Goal: Transaction & Acquisition: Purchase product/service

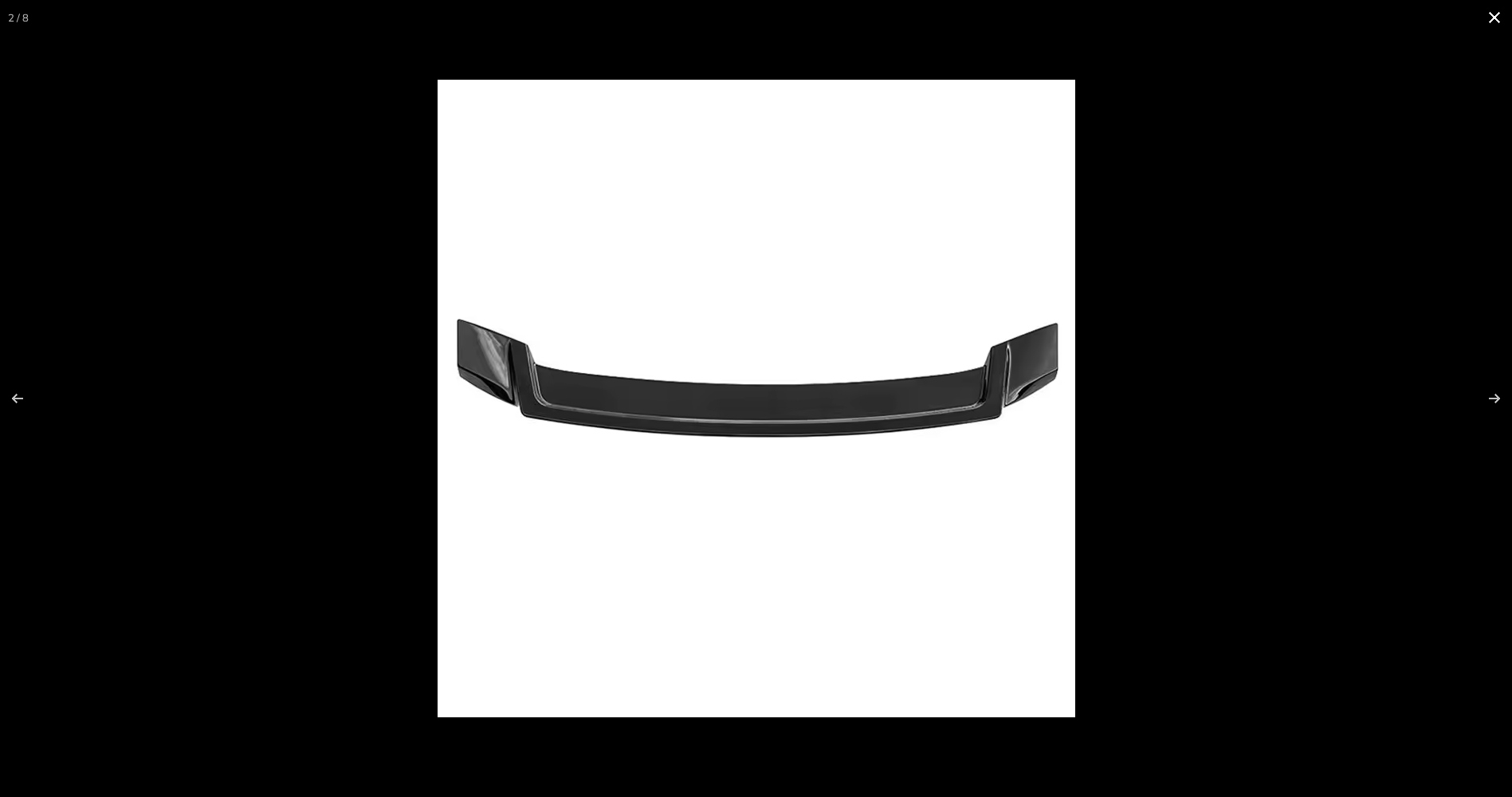
scroll to position [80, 0]
click at [1500, 400] on button at bounding box center [1484, 398] width 56 height 80
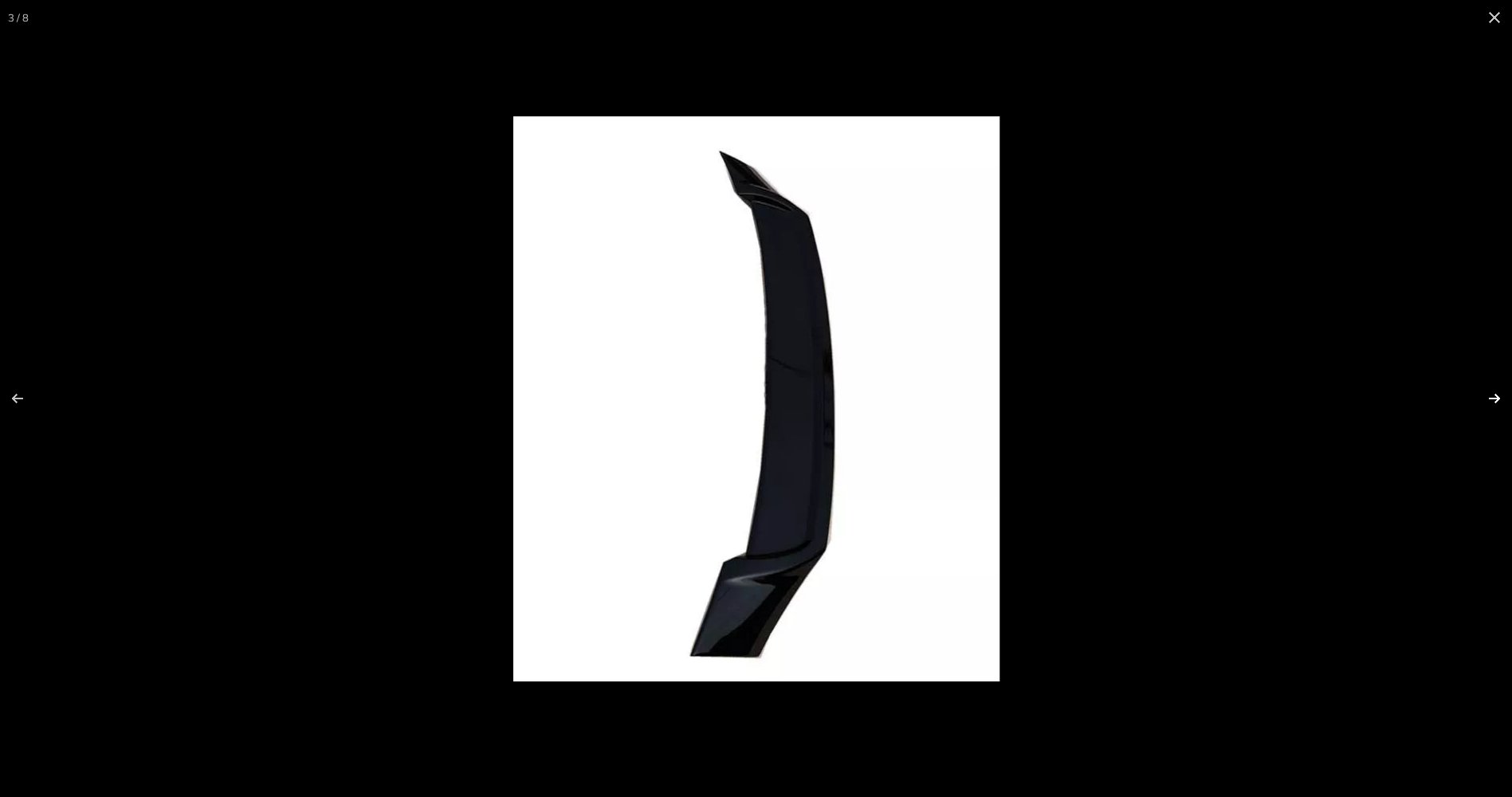
click at [1500, 399] on button at bounding box center [1484, 398] width 56 height 80
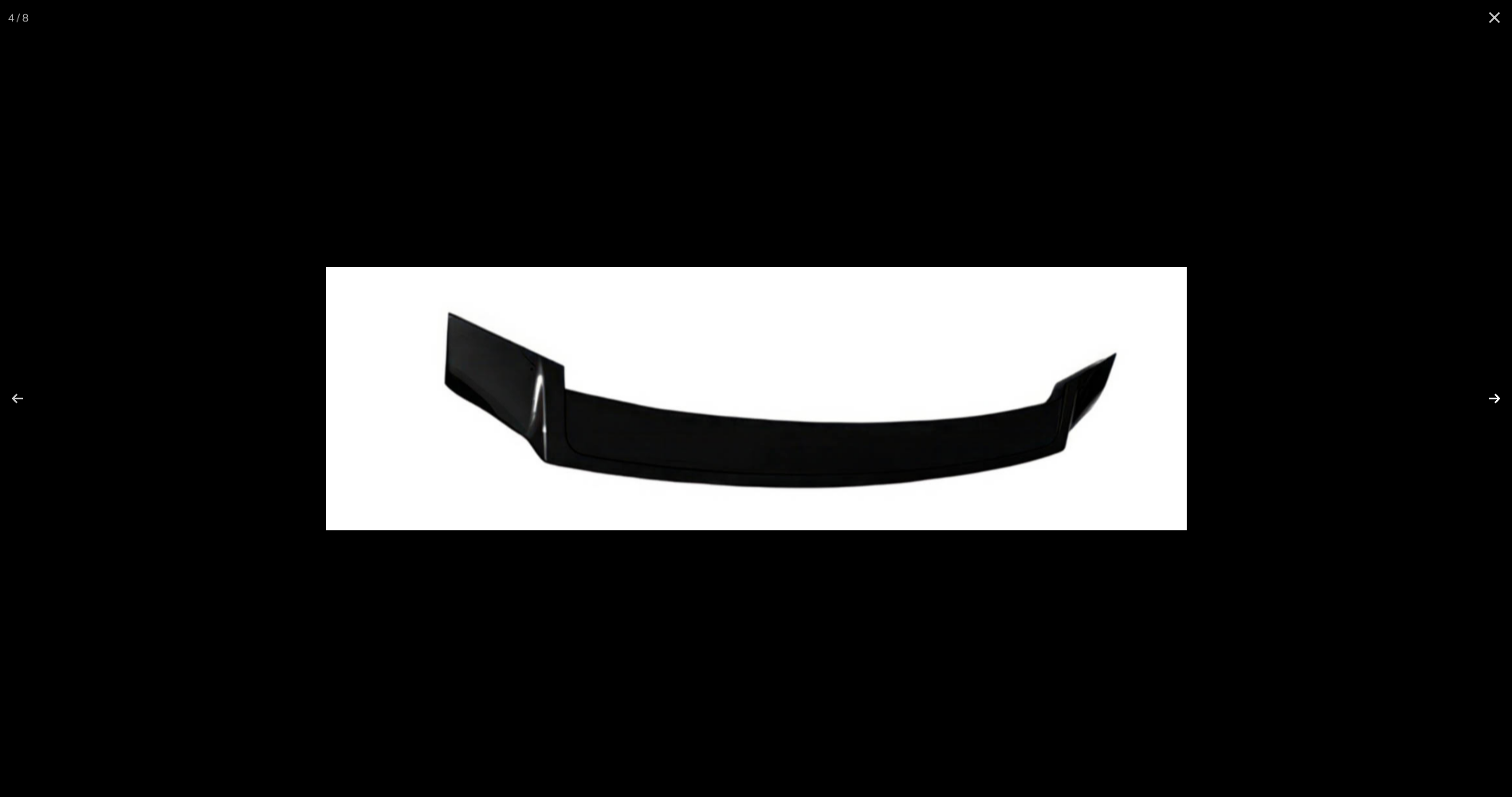
click at [1500, 399] on button at bounding box center [1484, 398] width 56 height 80
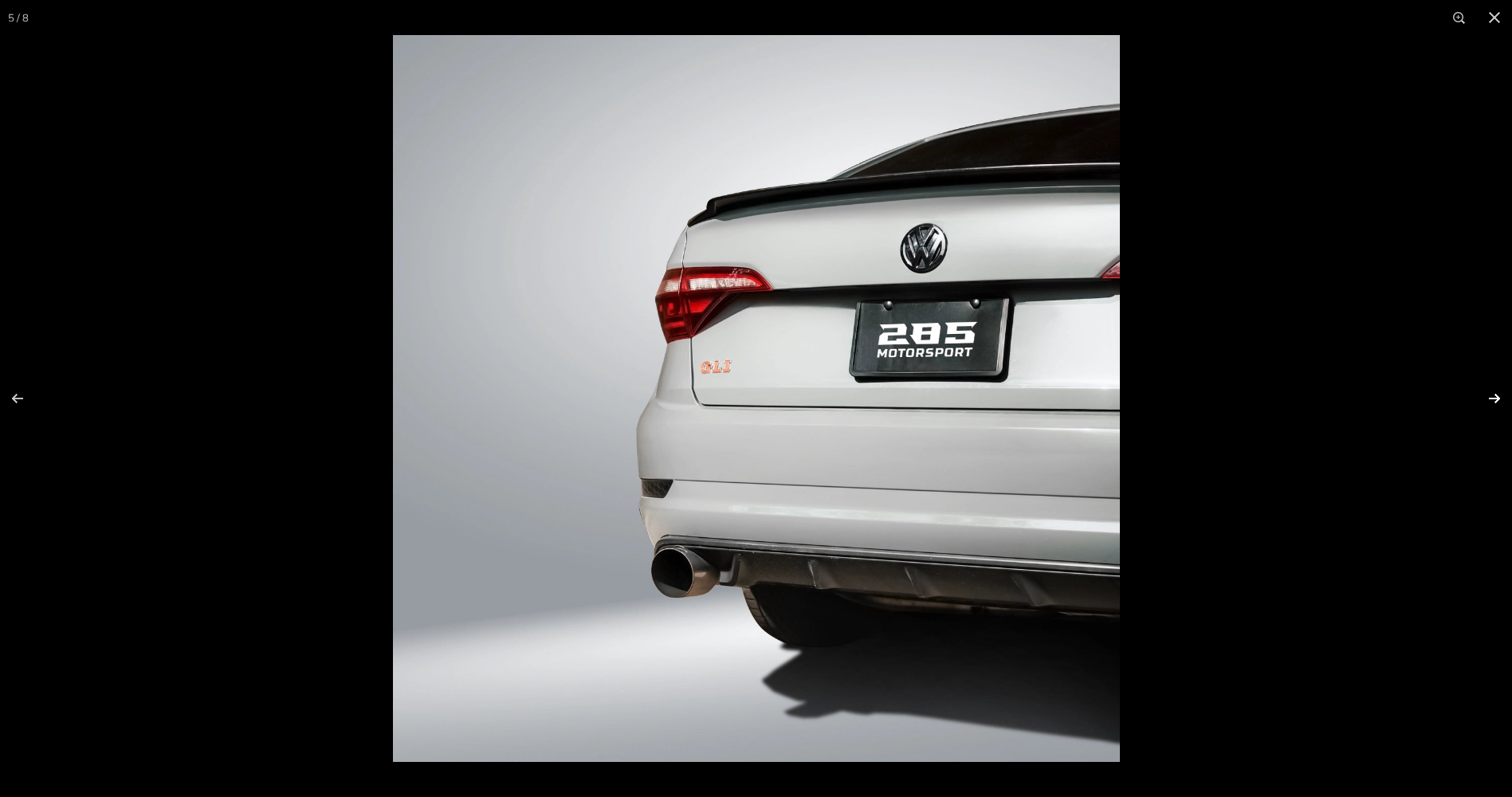
click at [1492, 395] on button at bounding box center [1484, 398] width 56 height 80
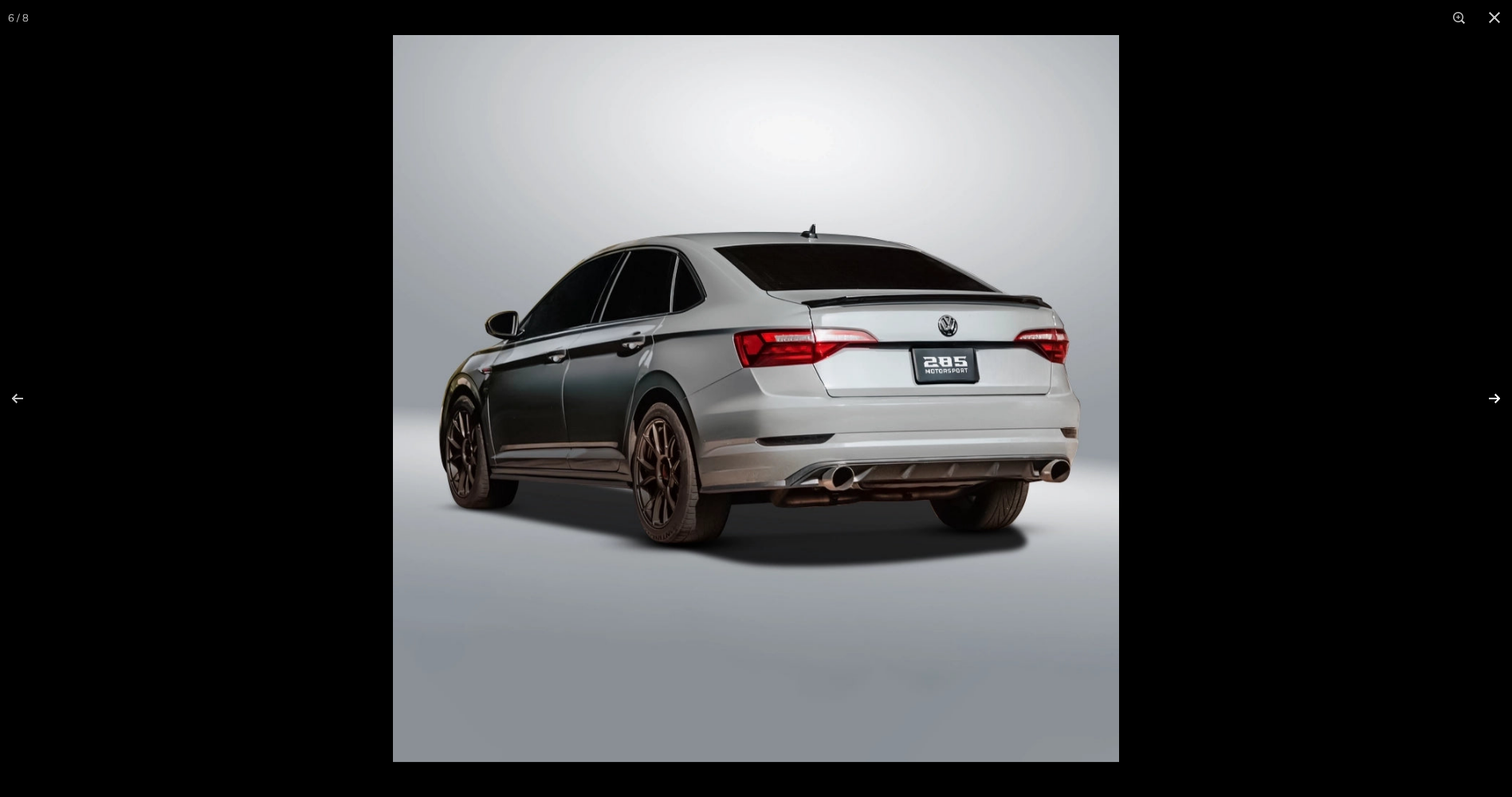
scroll to position [0, 154]
click at [1492, 395] on button at bounding box center [1484, 398] width 56 height 80
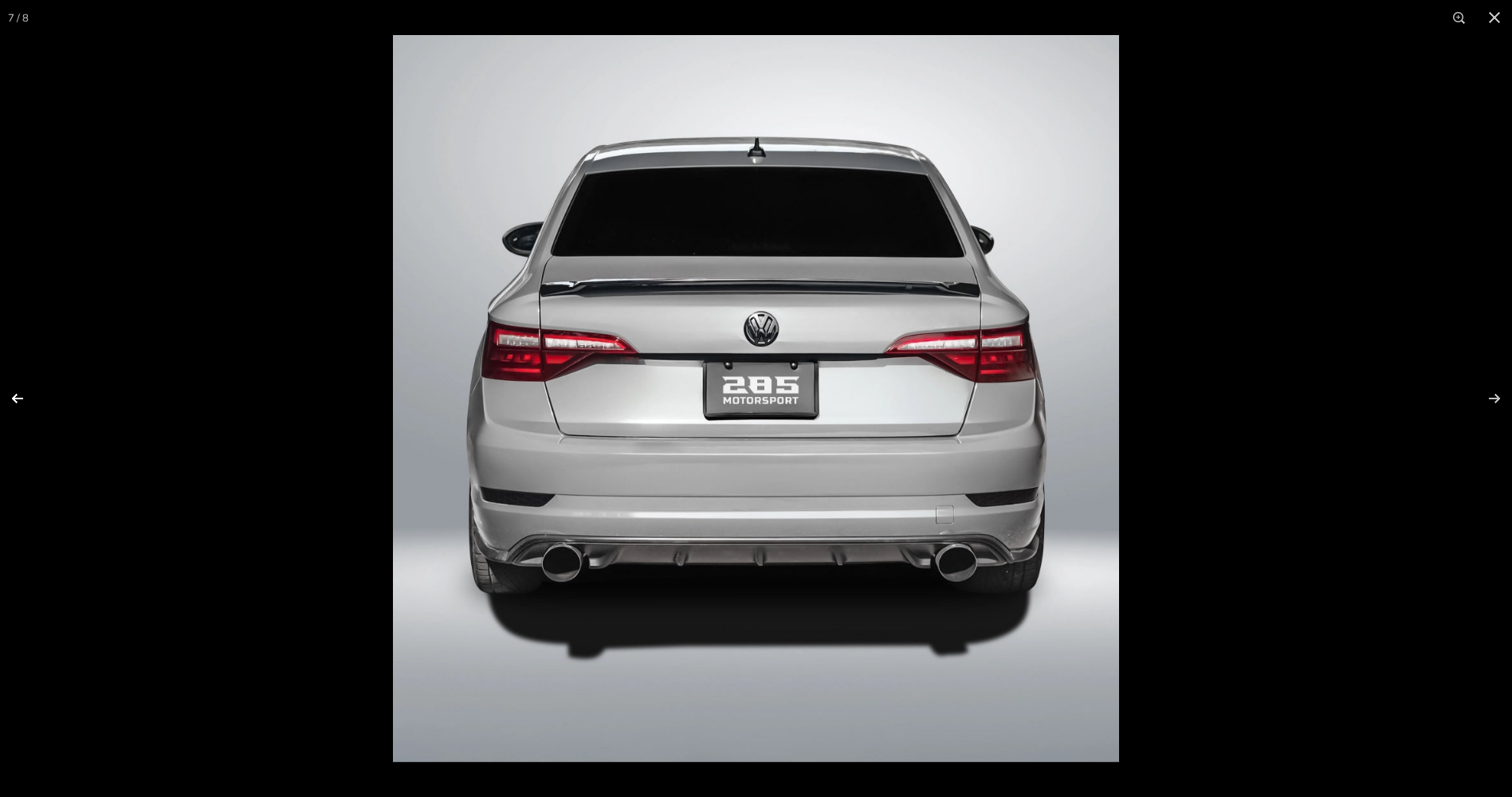
click at [20, 402] on button at bounding box center [28, 398] width 56 height 80
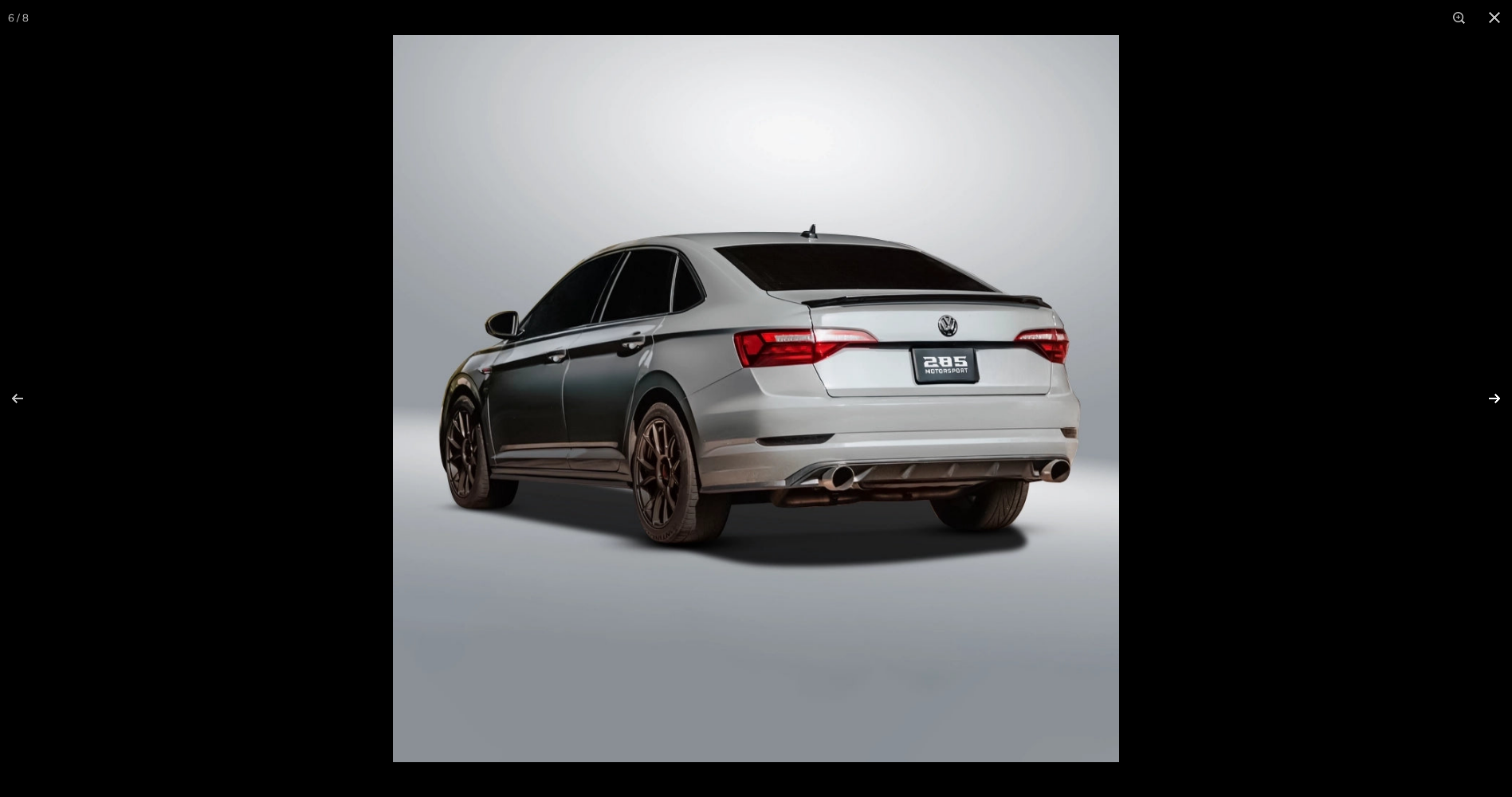
click at [1499, 404] on button at bounding box center [1484, 398] width 56 height 80
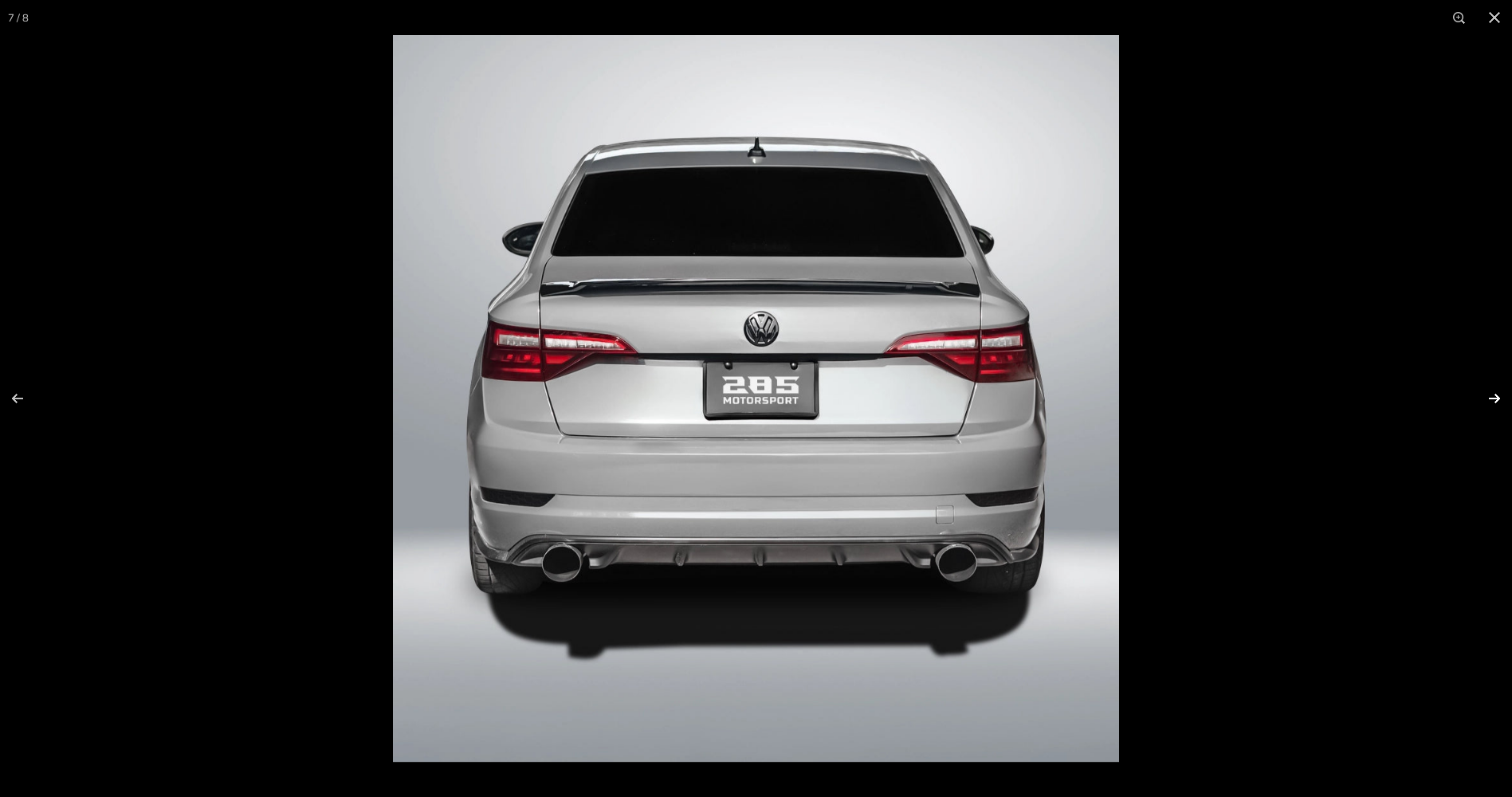
click at [1499, 404] on button at bounding box center [1484, 398] width 56 height 80
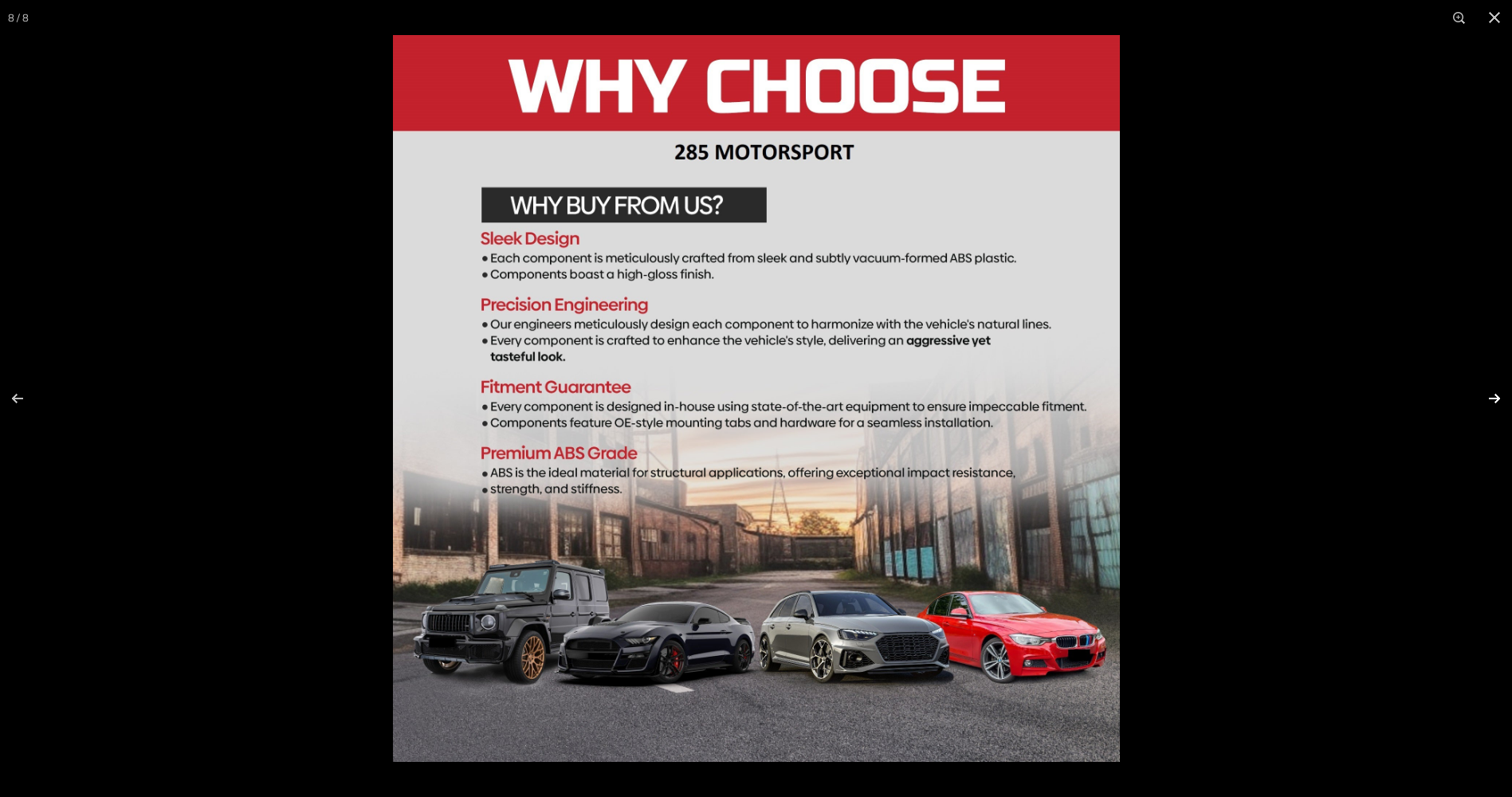
click at [1499, 404] on button at bounding box center [1484, 398] width 56 height 80
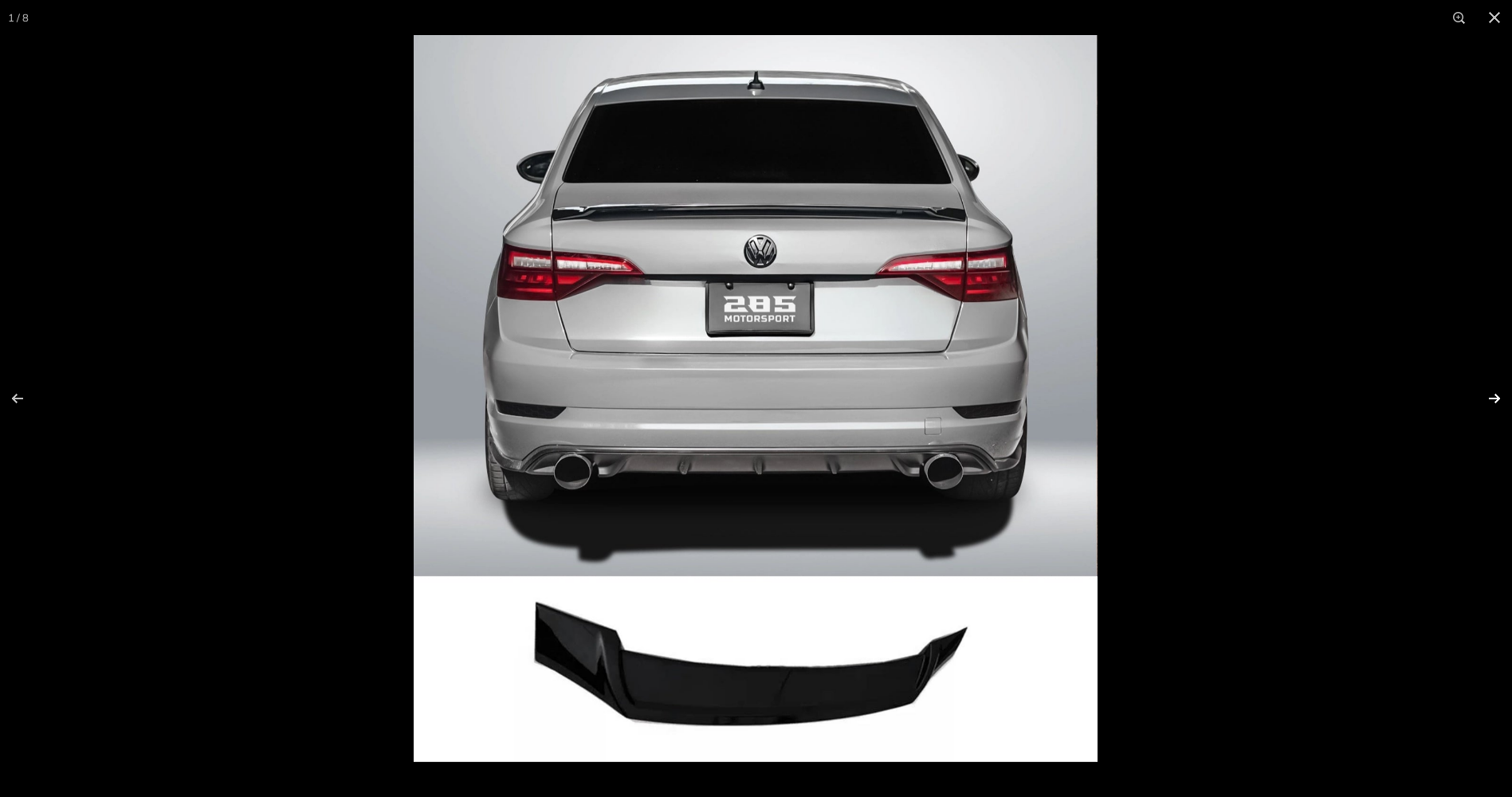
scroll to position [0, 0]
click at [1499, 404] on button at bounding box center [1484, 398] width 56 height 80
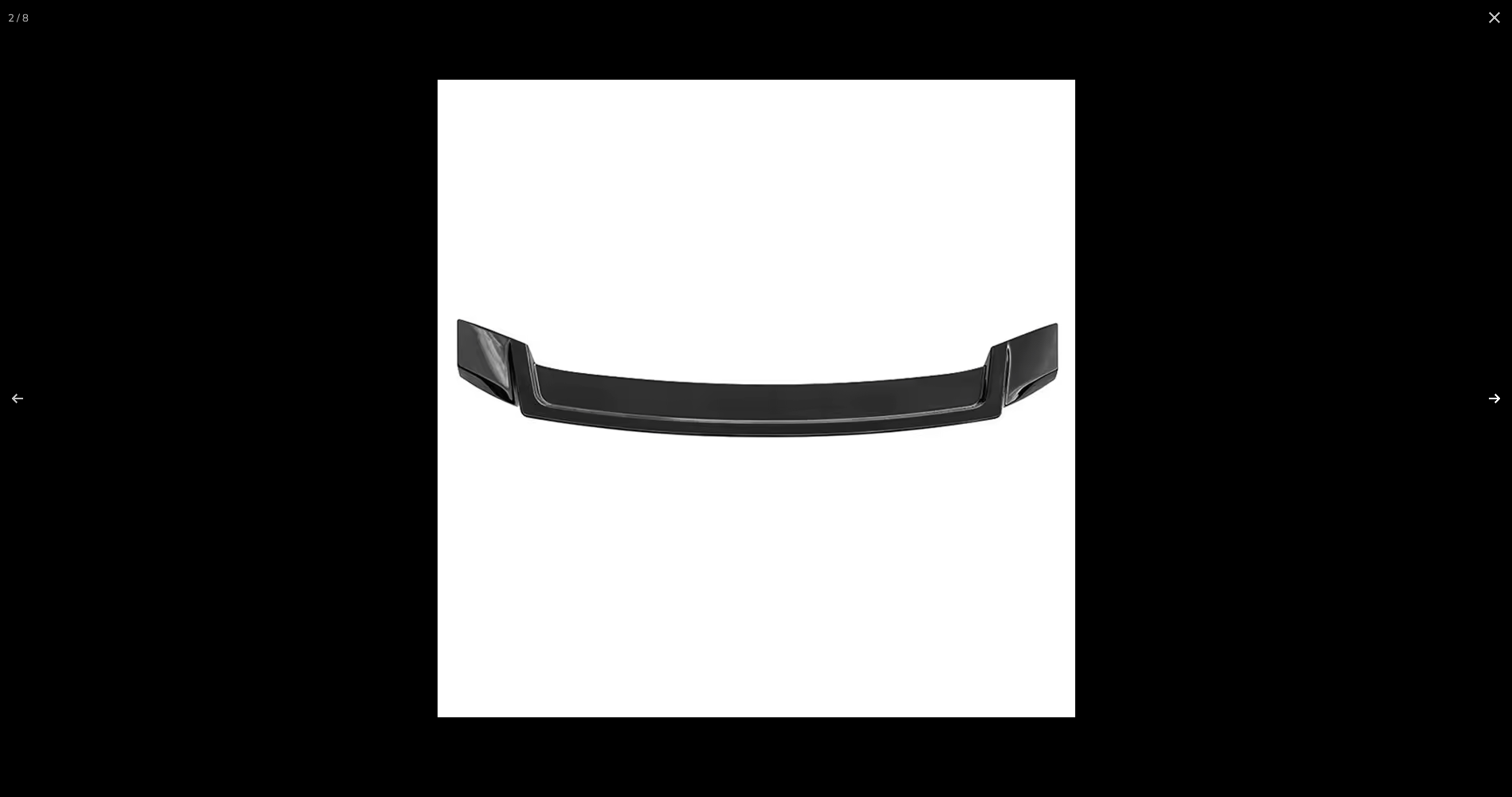
click at [1499, 404] on button at bounding box center [1484, 398] width 56 height 80
